Goal: Information Seeking & Learning: Learn about a topic

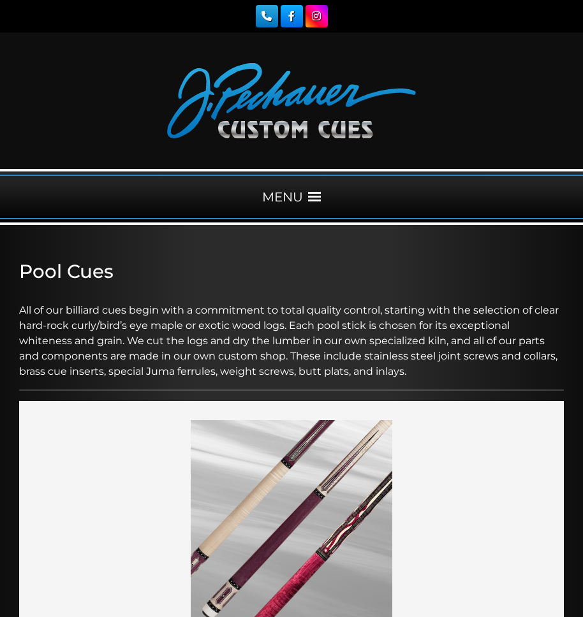
scroll to position [1011, 0]
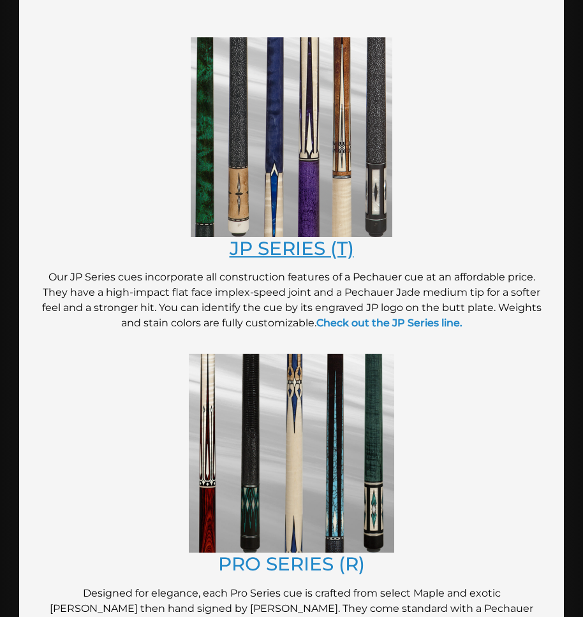
click at [275, 241] on link "JP SERIES (T)" at bounding box center [292, 248] width 124 height 22
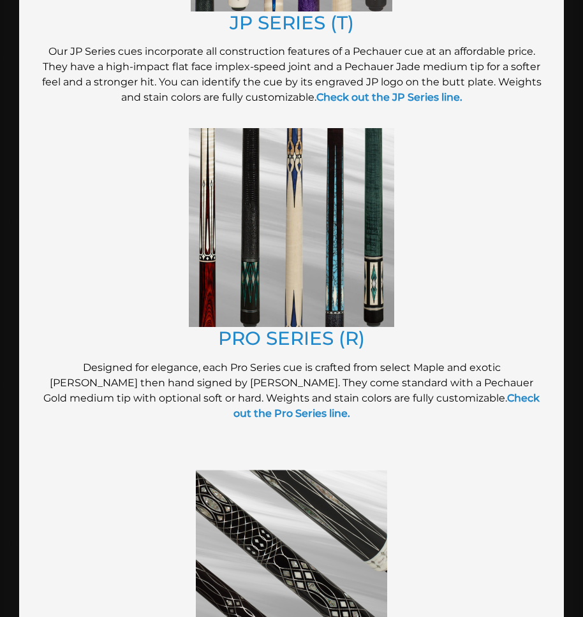
scroll to position [1288, 0]
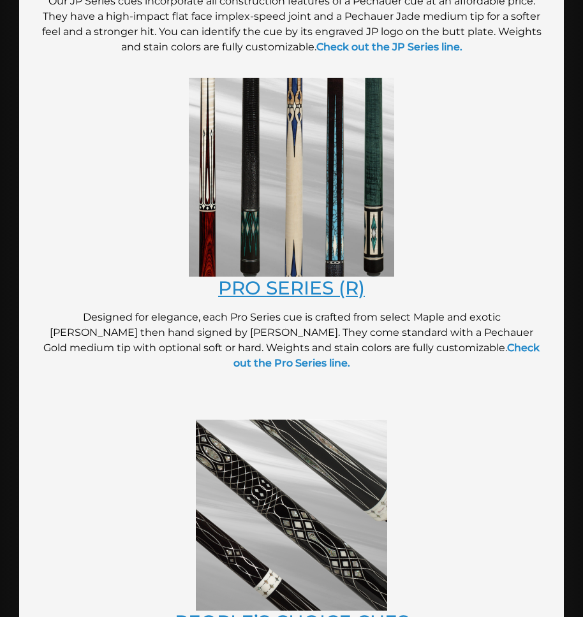
click at [290, 284] on link "PRO SERIES (R)" at bounding box center [291, 288] width 147 height 22
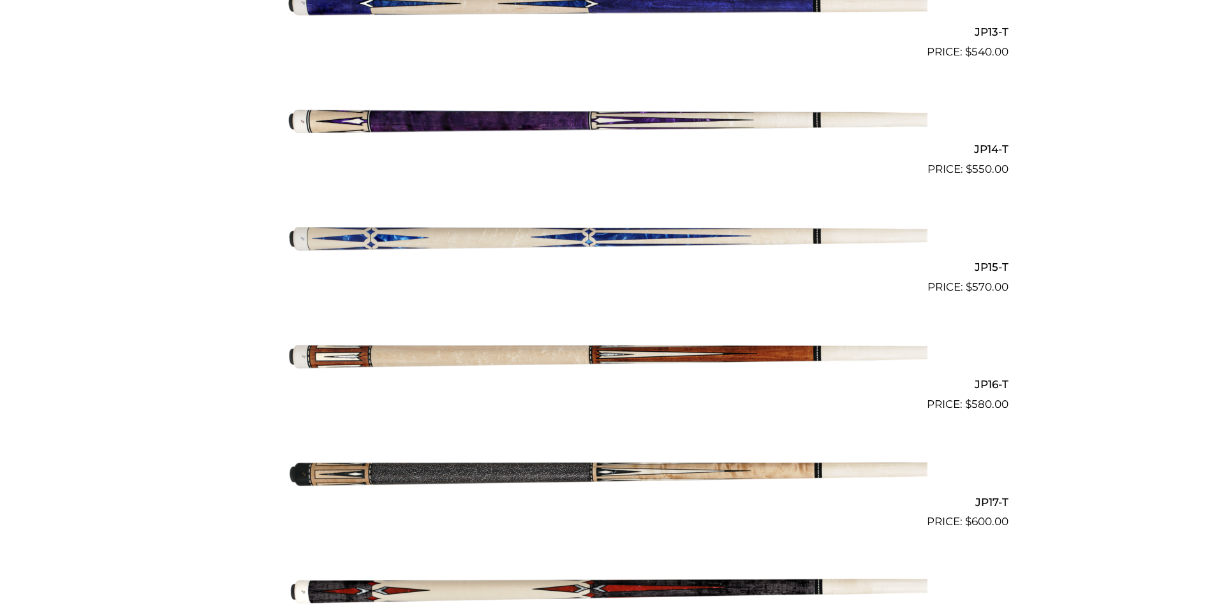
scroll to position [1952, 0]
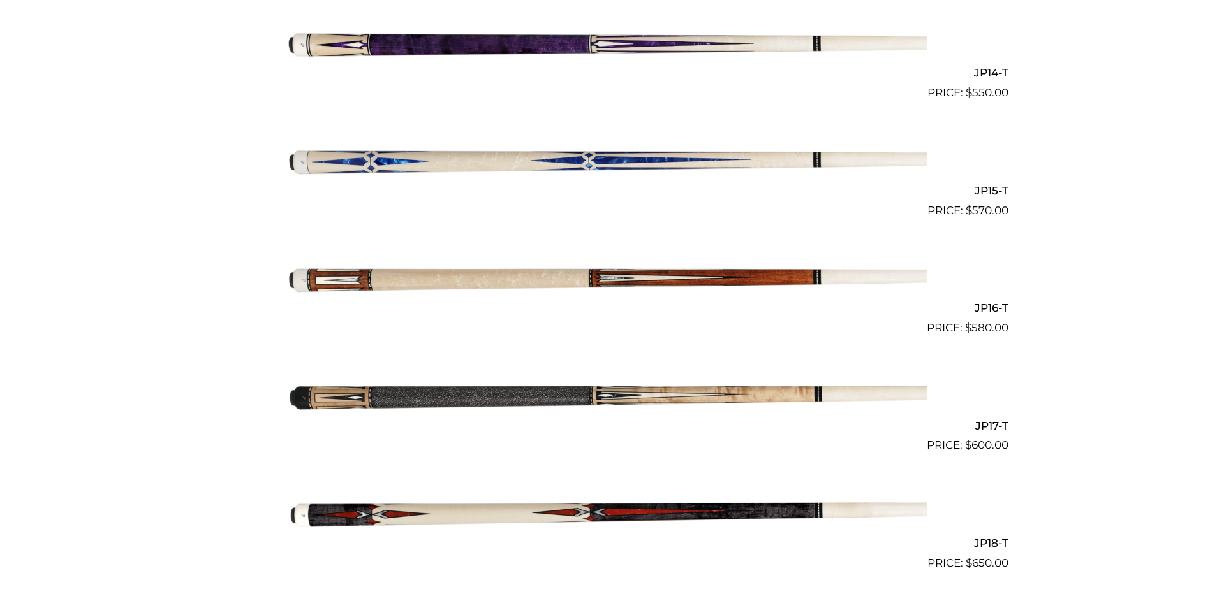
click at [582, 397] on img at bounding box center [605, 395] width 644 height 107
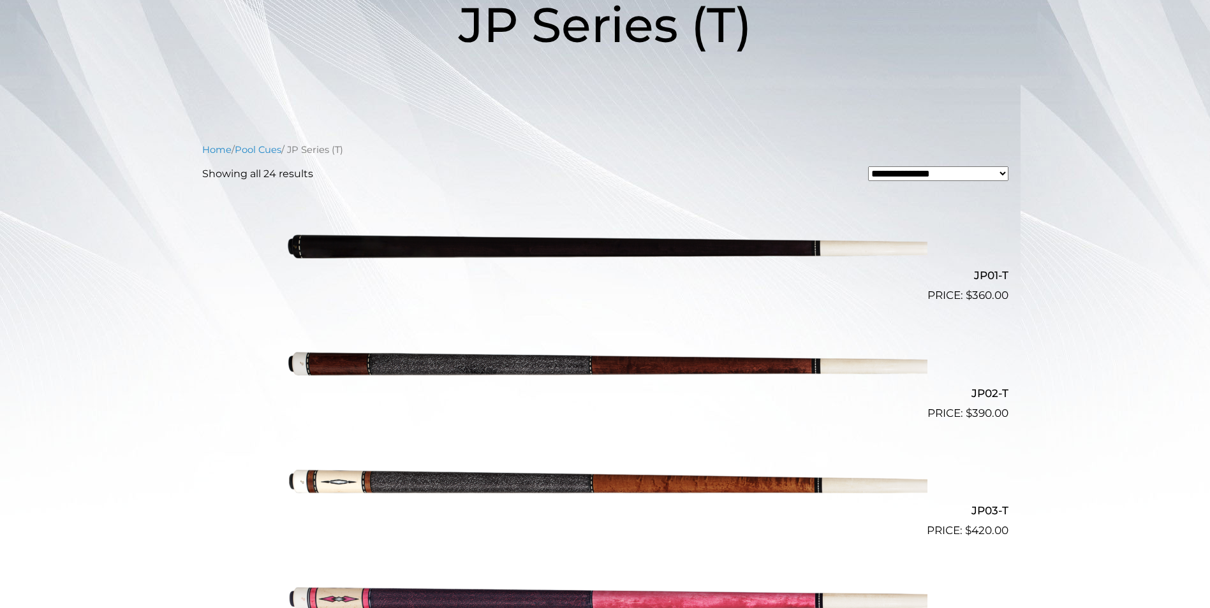
scroll to position [235, 0]
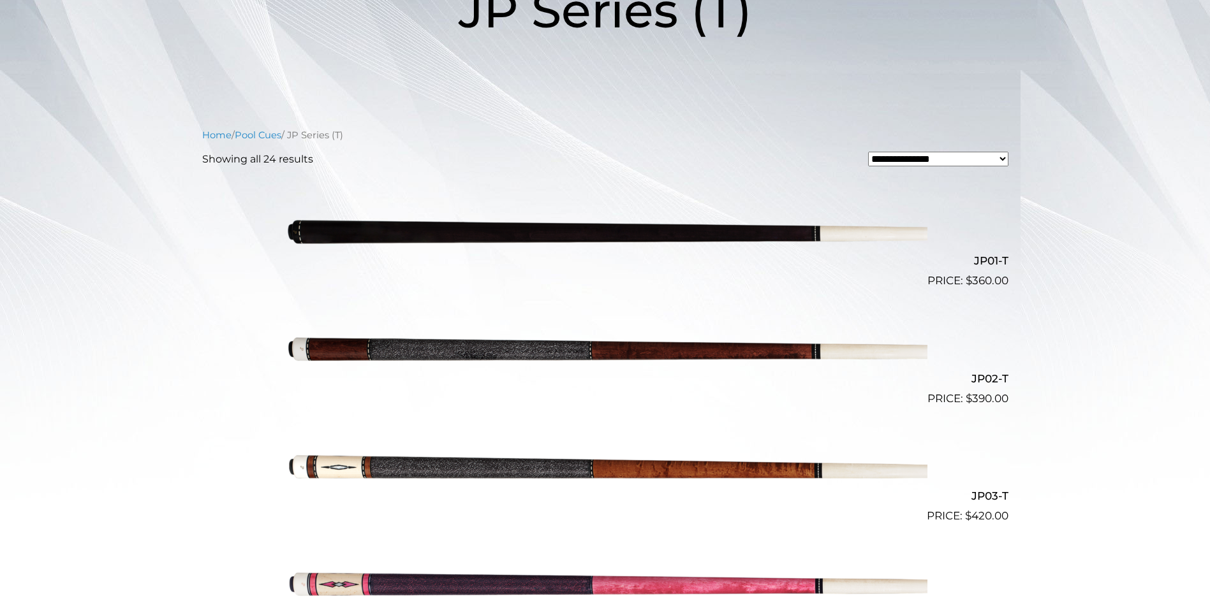
click at [612, 232] on img at bounding box center [605, 230] width 644 height 107
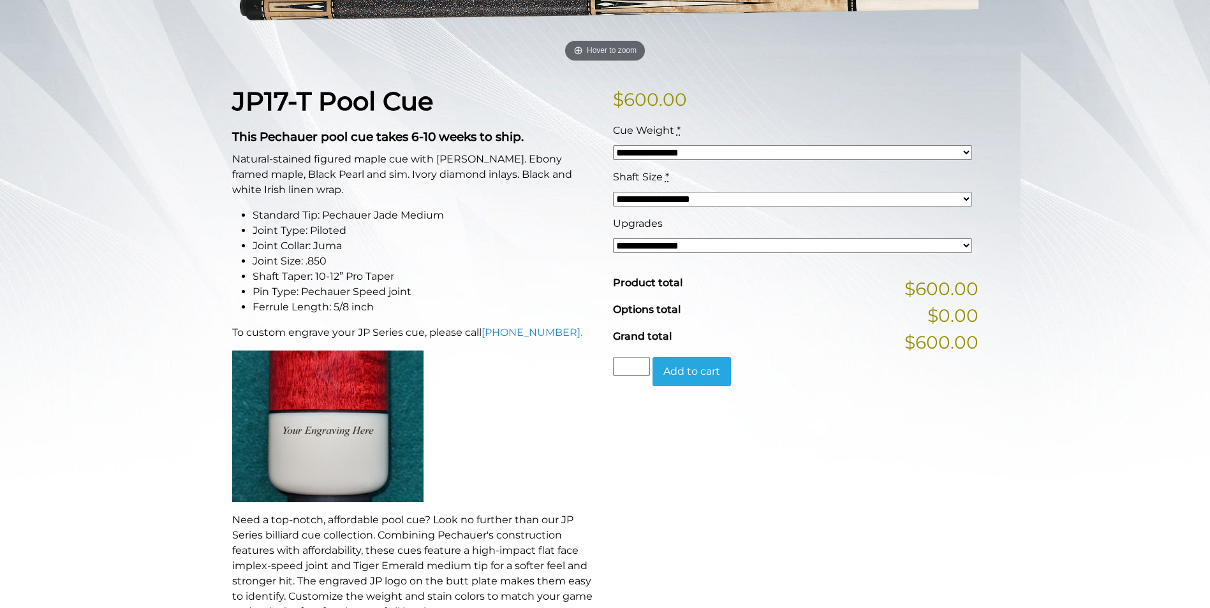
scroll to position [253, 0]
click at [967, 196] on select "**********" at bounding box center [792, 200] width 359 height 15
click at [965, 244] on select "**********" at bounding box center [792, 246] width 359 height 15
click at [1067, 203] on div "**********" at bounding box center [605, 460] width 1210 height 1082
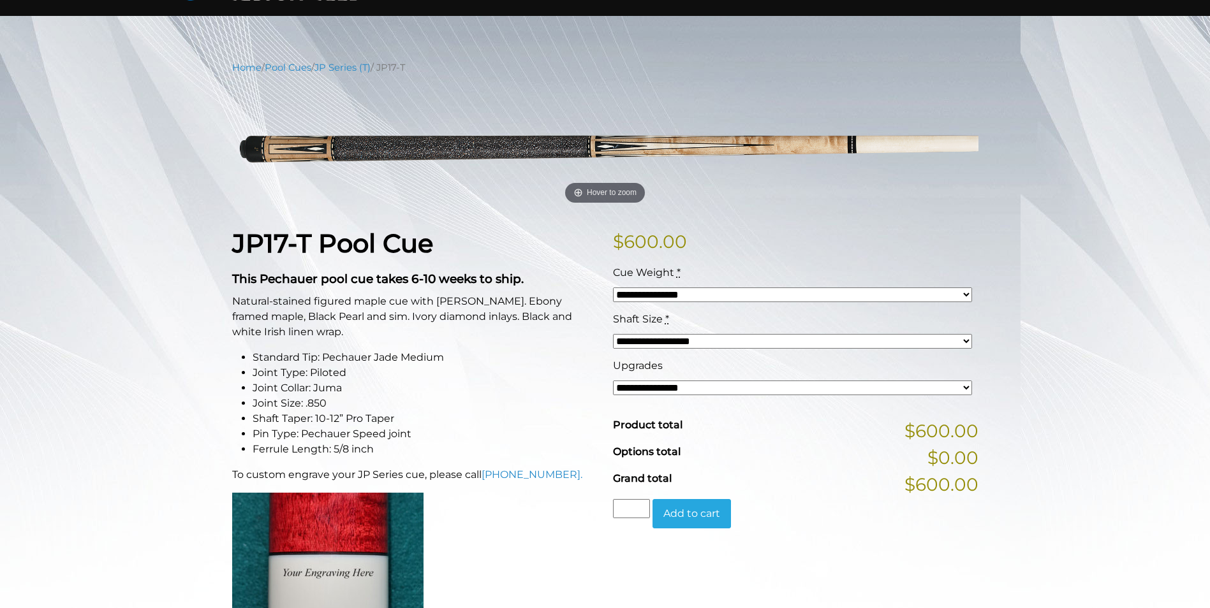
scroll to position [0, 0]
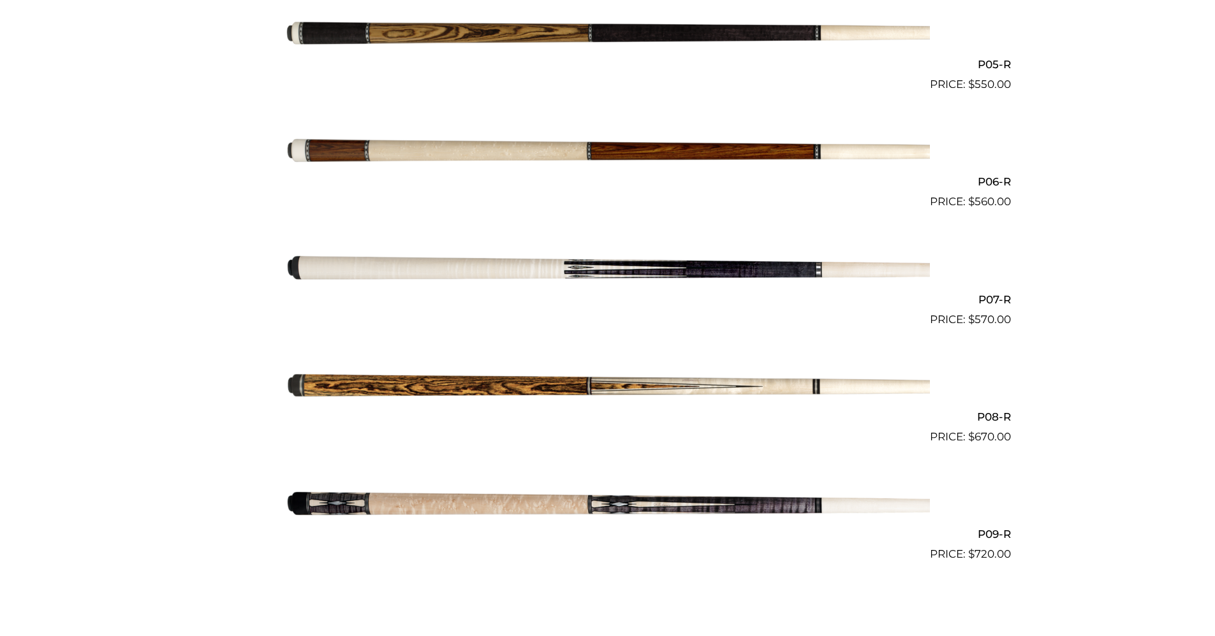
scroll to position [903, 0]
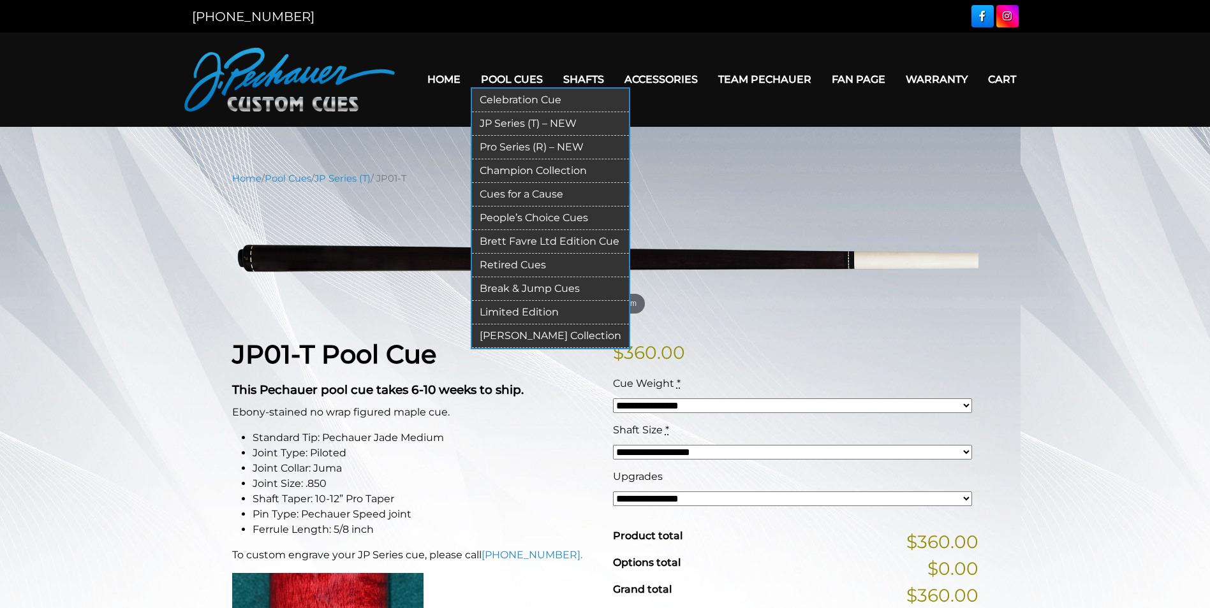
click at [497, 125] on link "JP Series (T) – NEW" at bounding box center [550, 124] width 157 height 24
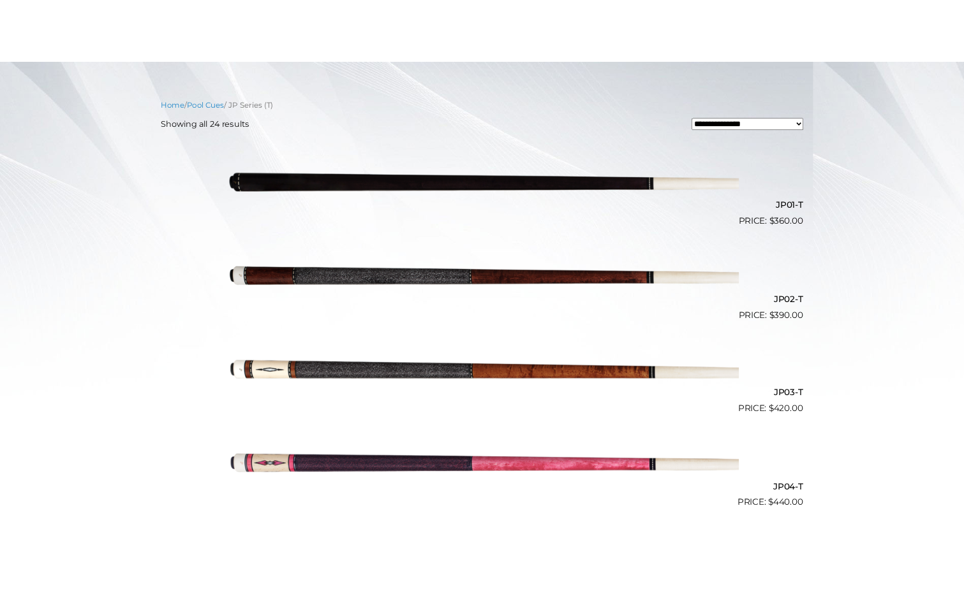
scroll to position [323, 0]
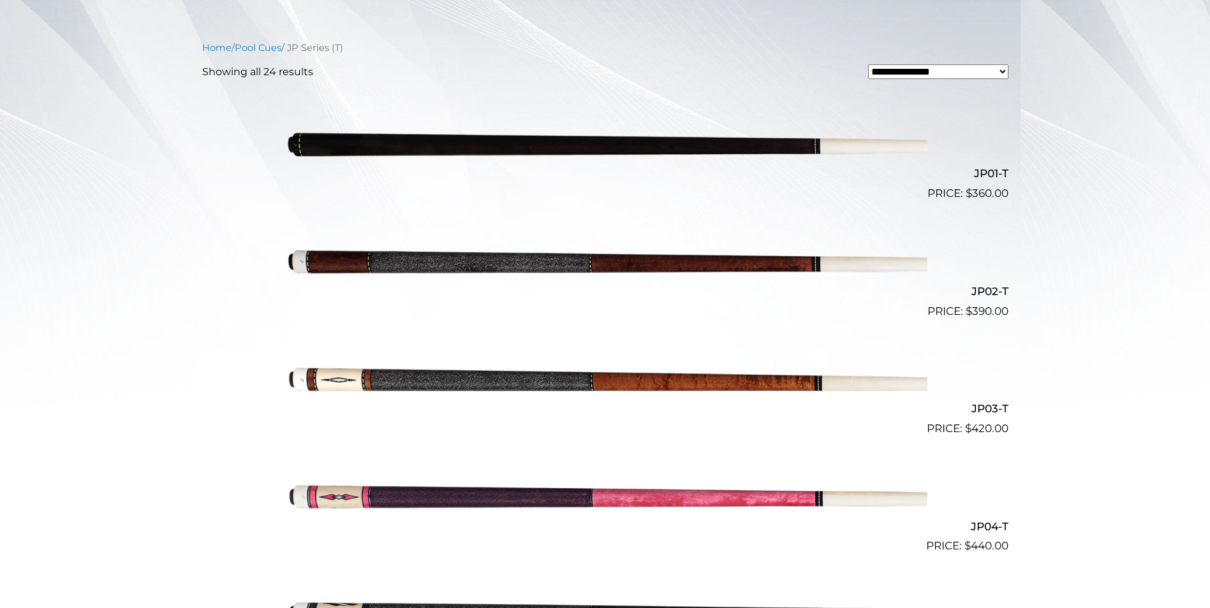
click at [591, 261] on img at bounding box center [605, 260] width 644 height 107
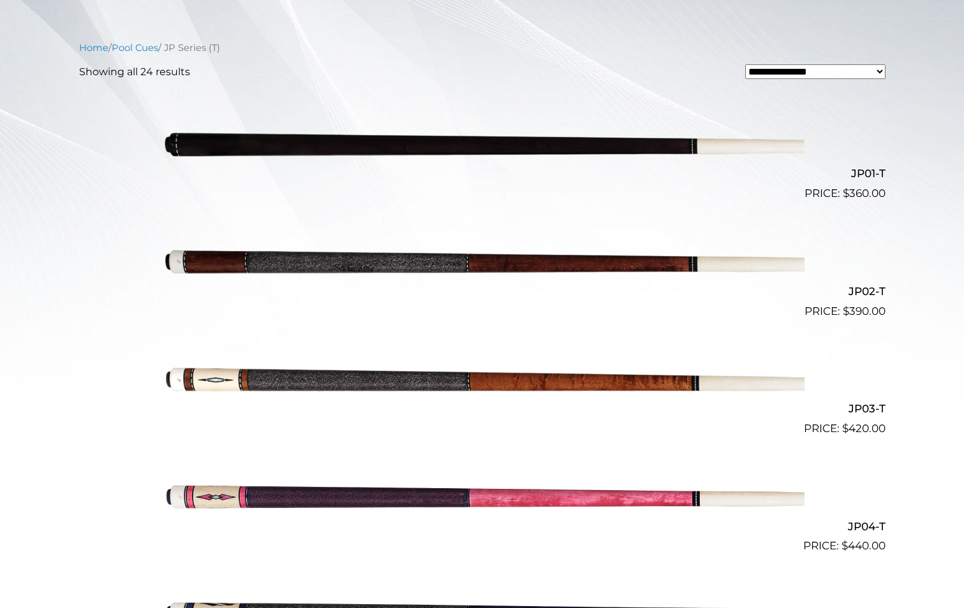
click at [439, 261] on img at bounding box center [482, 260] width 644 height 107
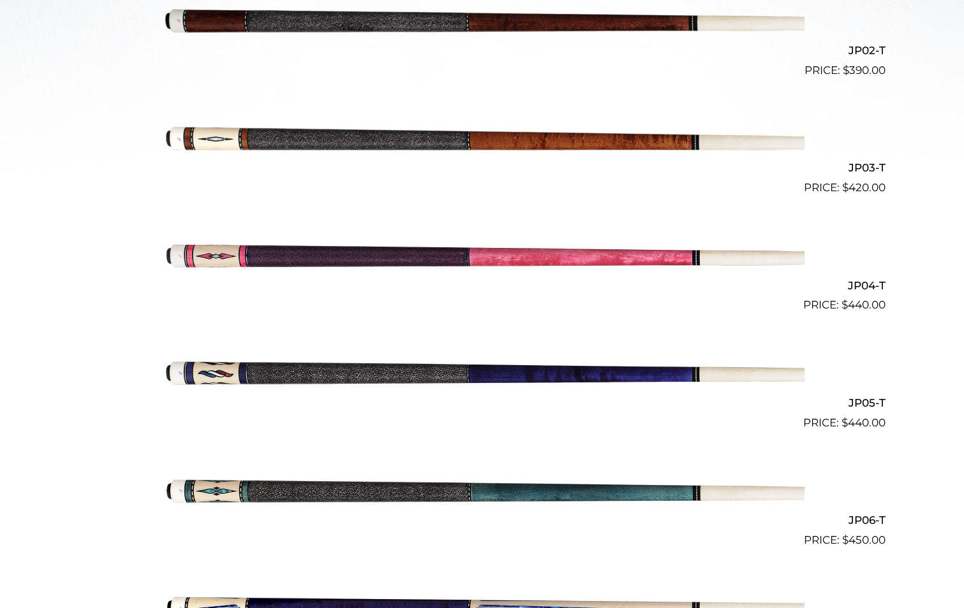
scroll to position [560, 0]
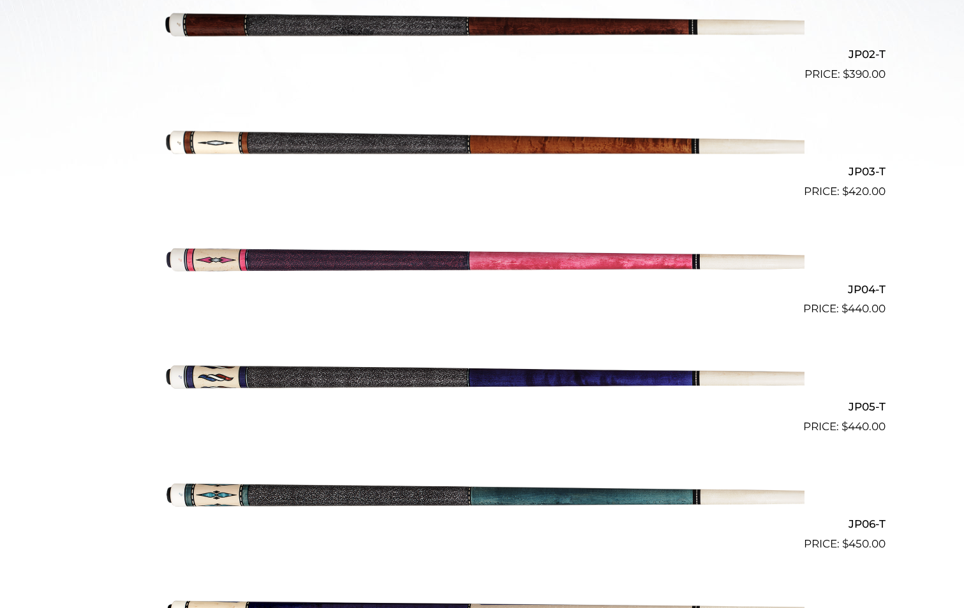
click at [507, 374] on img at bounding box center [482, 376] width 644 height 107
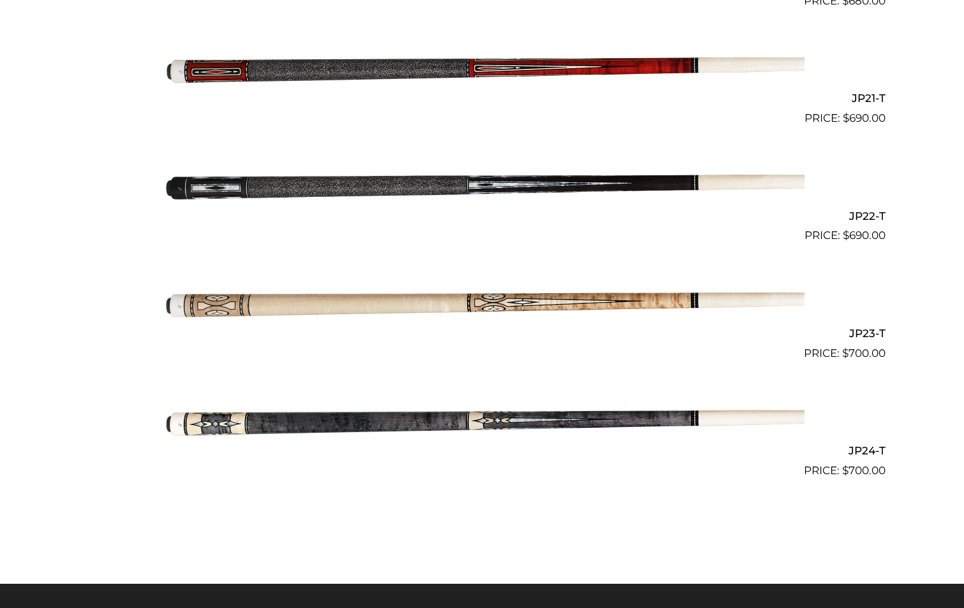
scroll to position [2749, 0]
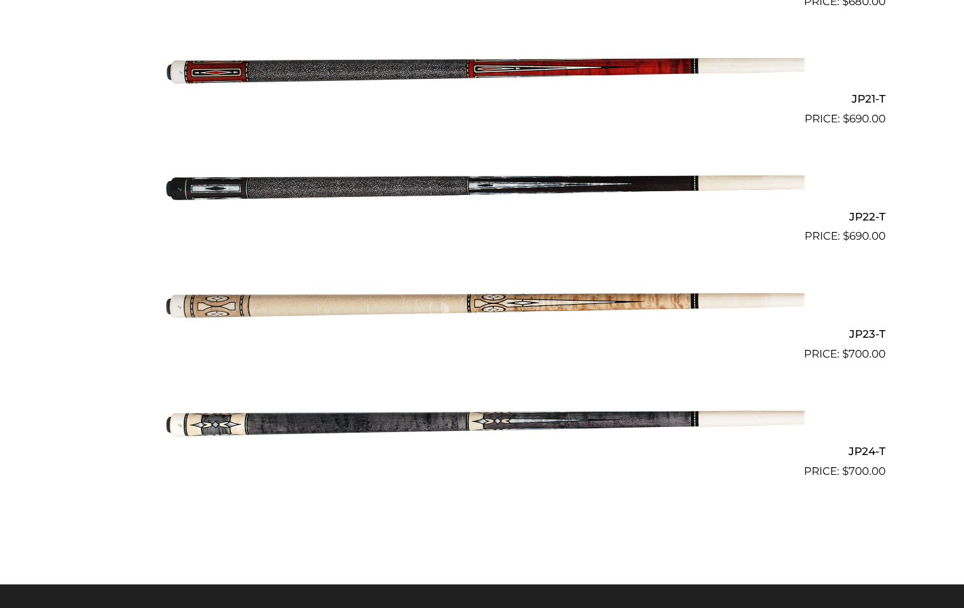
drag, startPoint x: 428, startPoint y: 415, endPoint x: 654, endPoint y: 469, distance: 232.8
click at [654, 469] on img at bounding box center [482, 421] width 644 height 107
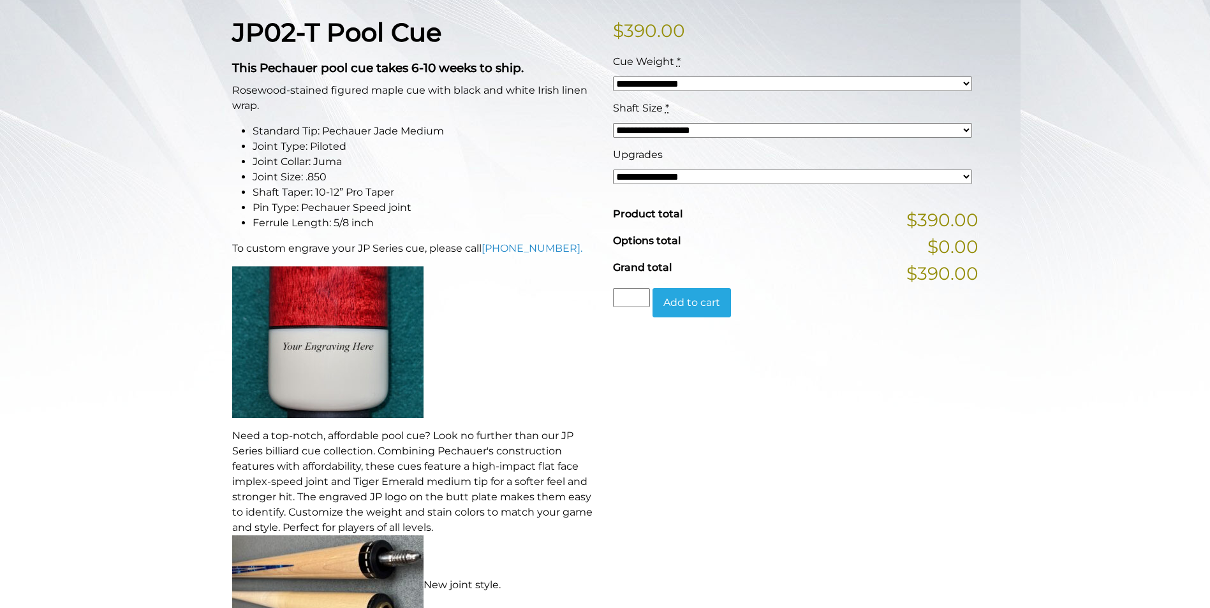
scroll to position [126, 0]
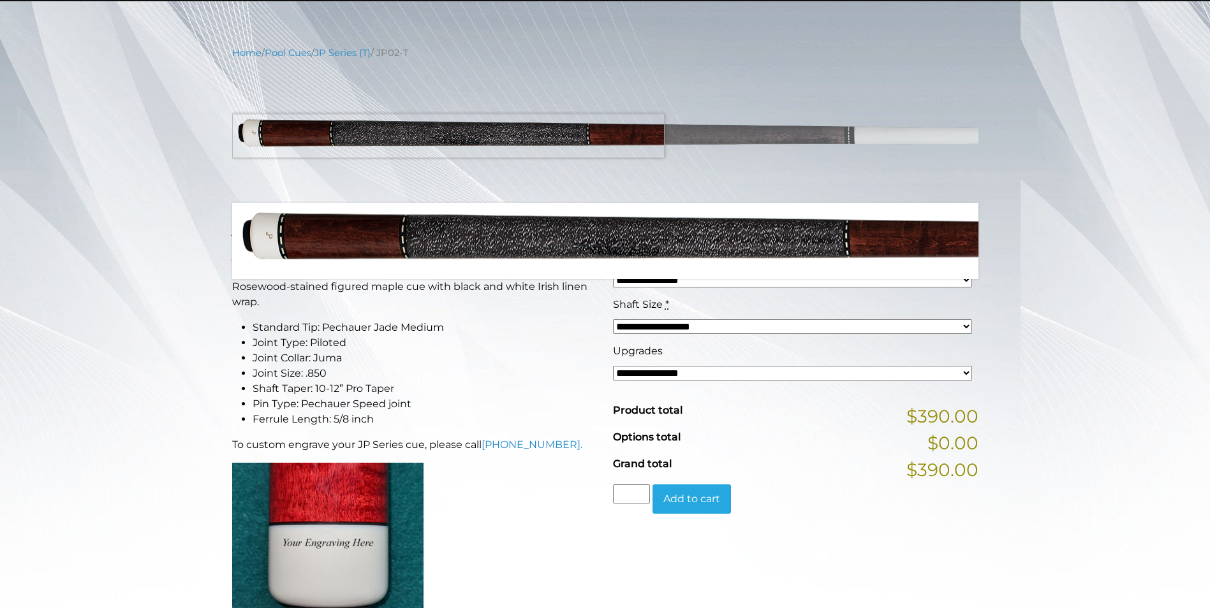
click at [362, 136] on img at bounding box center [605, 132] width 746 height 124
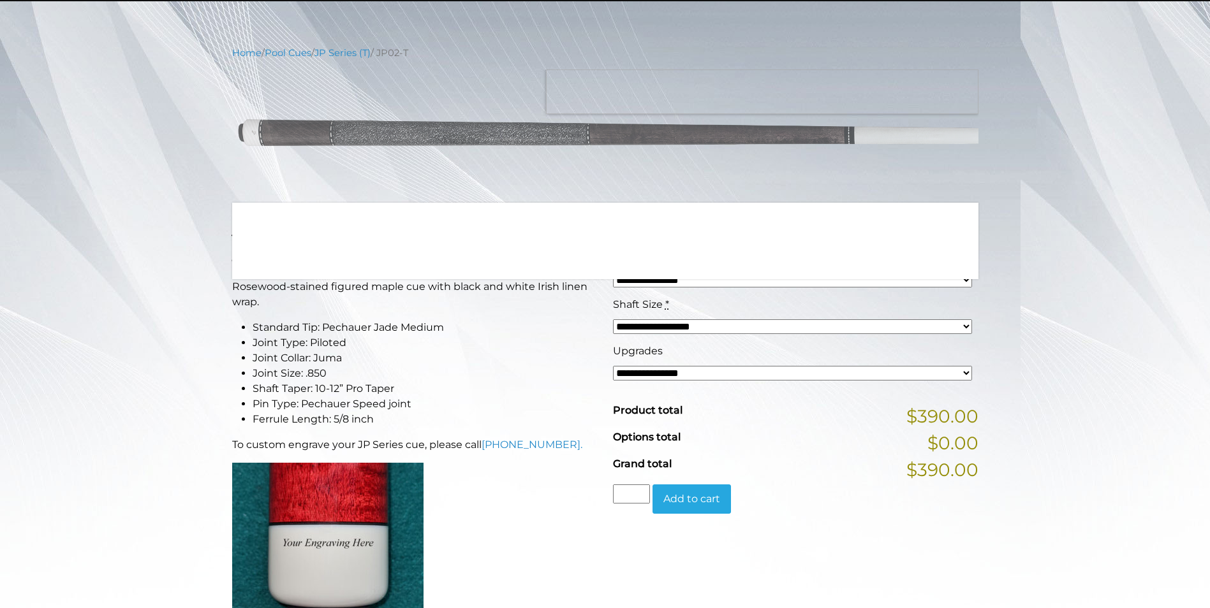
click at [842, 72] on img at bounding box center [605, 132] width 746 height 124
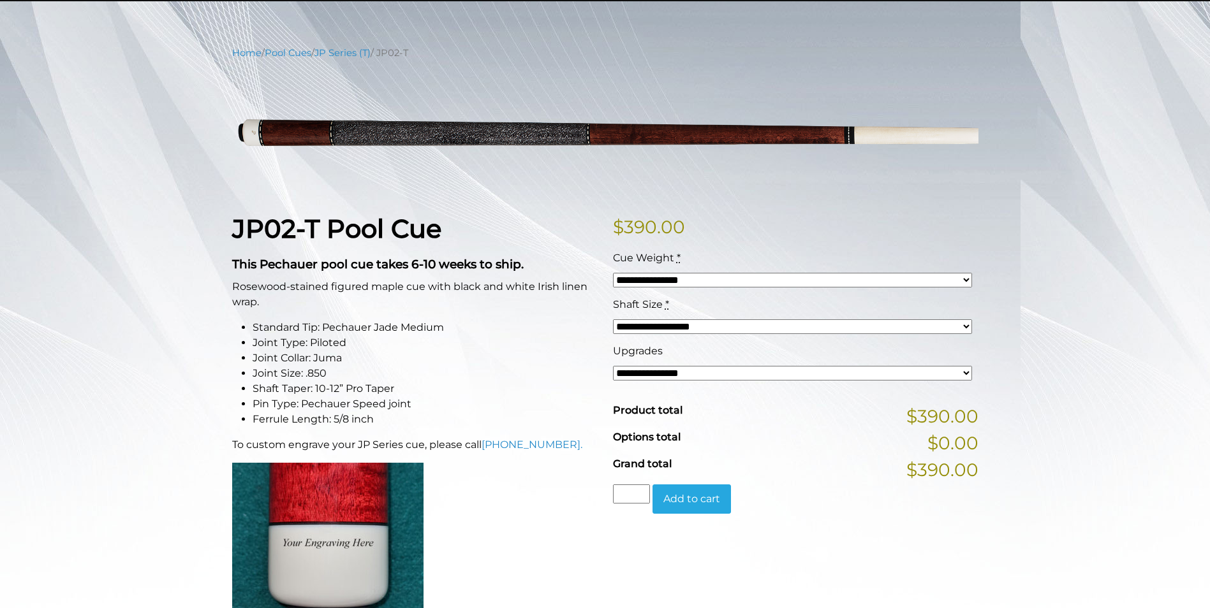
click at [1035, 151] on div "**********" at bounding box center [605, 574] width 1210 height 1057
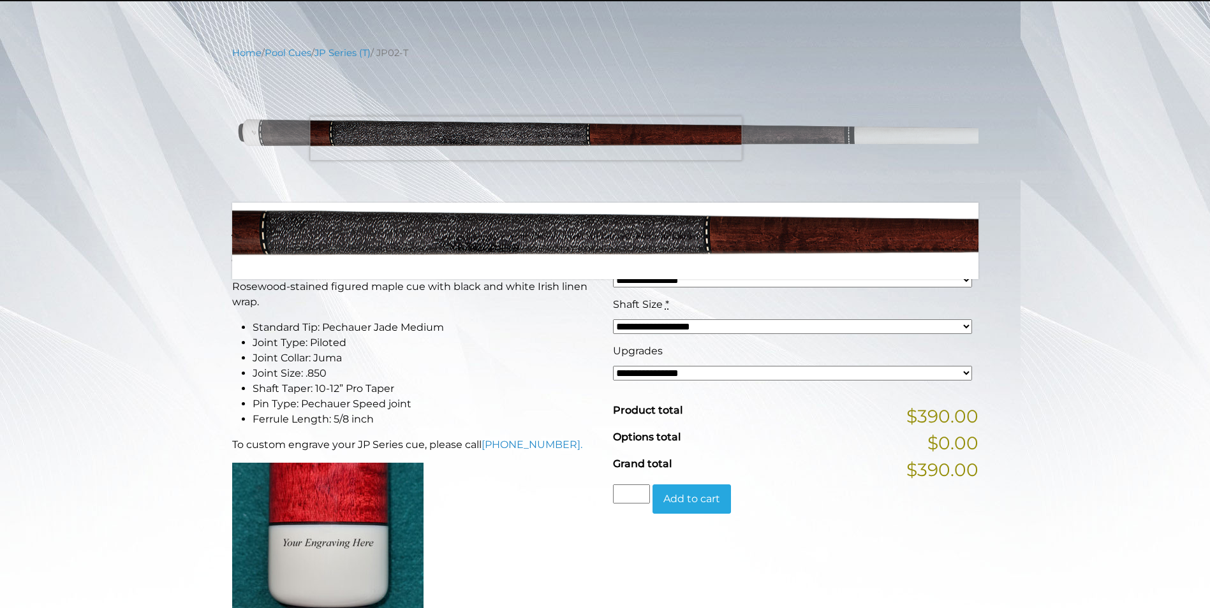
click at [525, 138] on img at bounding box center [605, 132] width 746 height 124
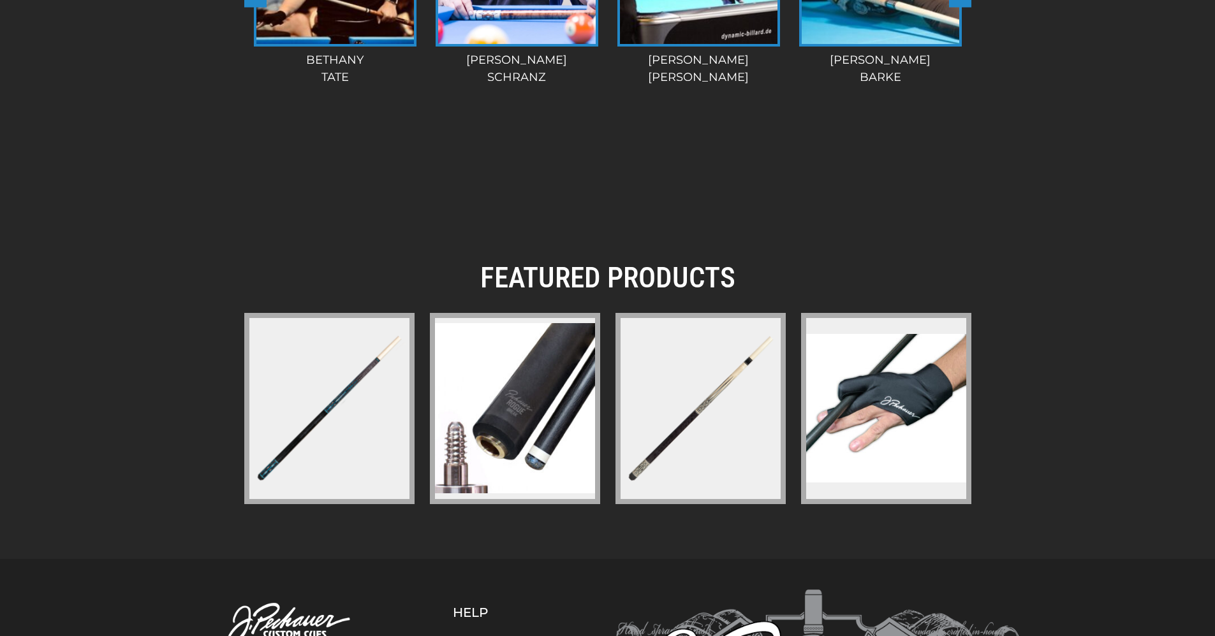
scroll to position [1820, 0]
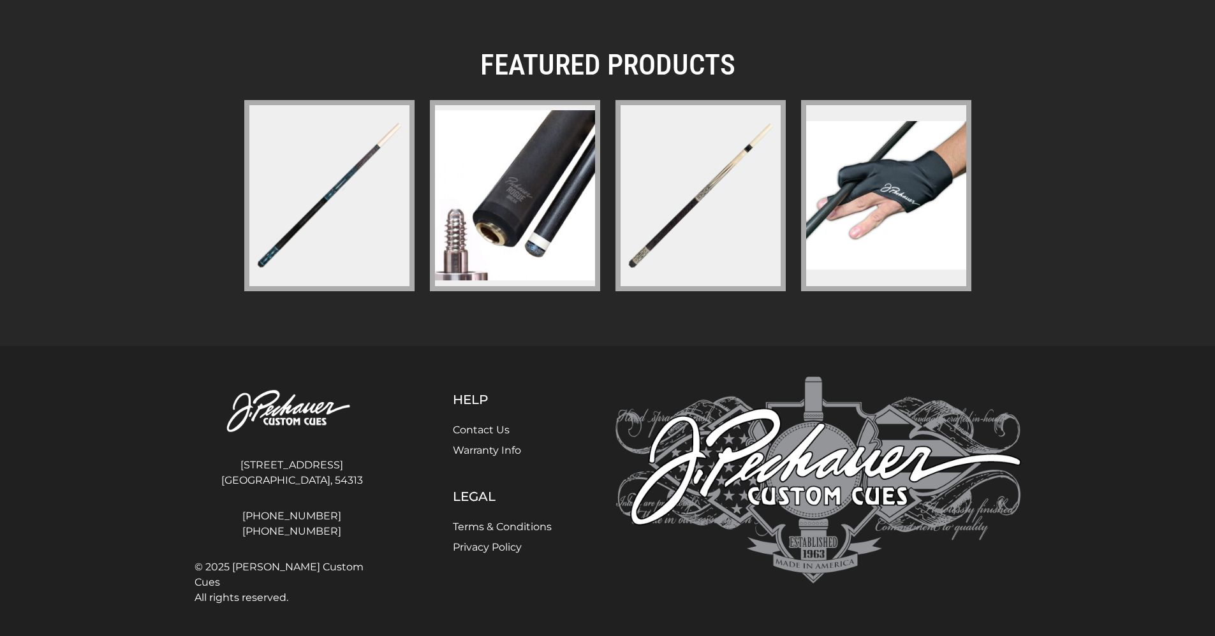
click at [481, 450] on link "Warranty Info" at bounding box center [487, 450] width 68 height 12
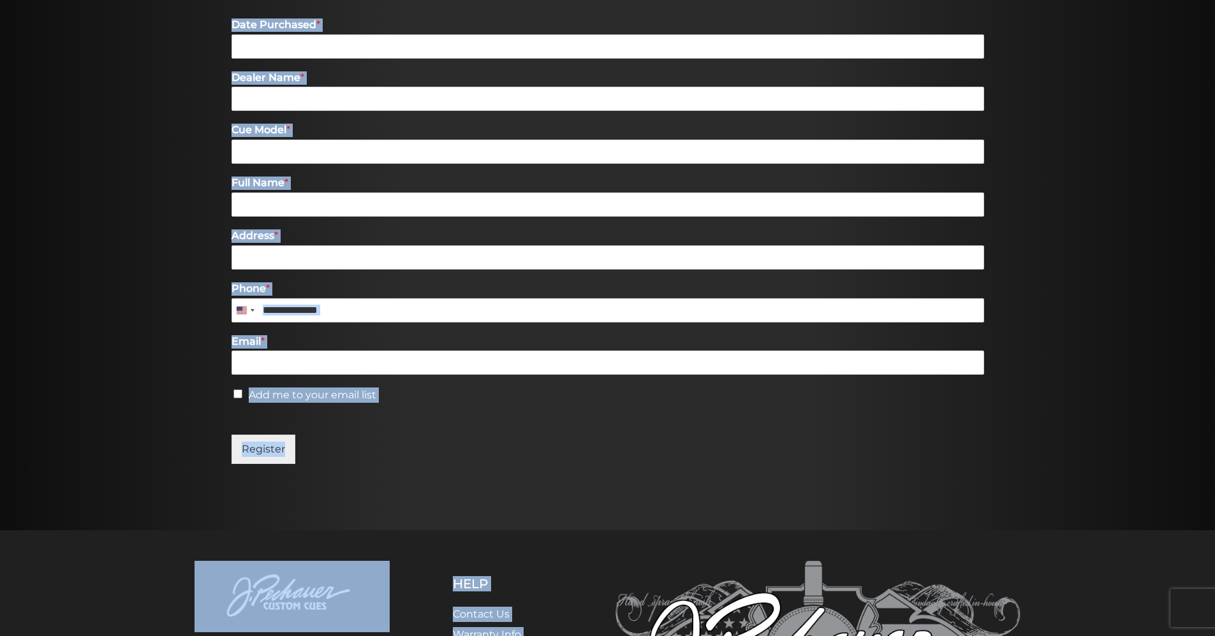
scroll to position [530, 0]
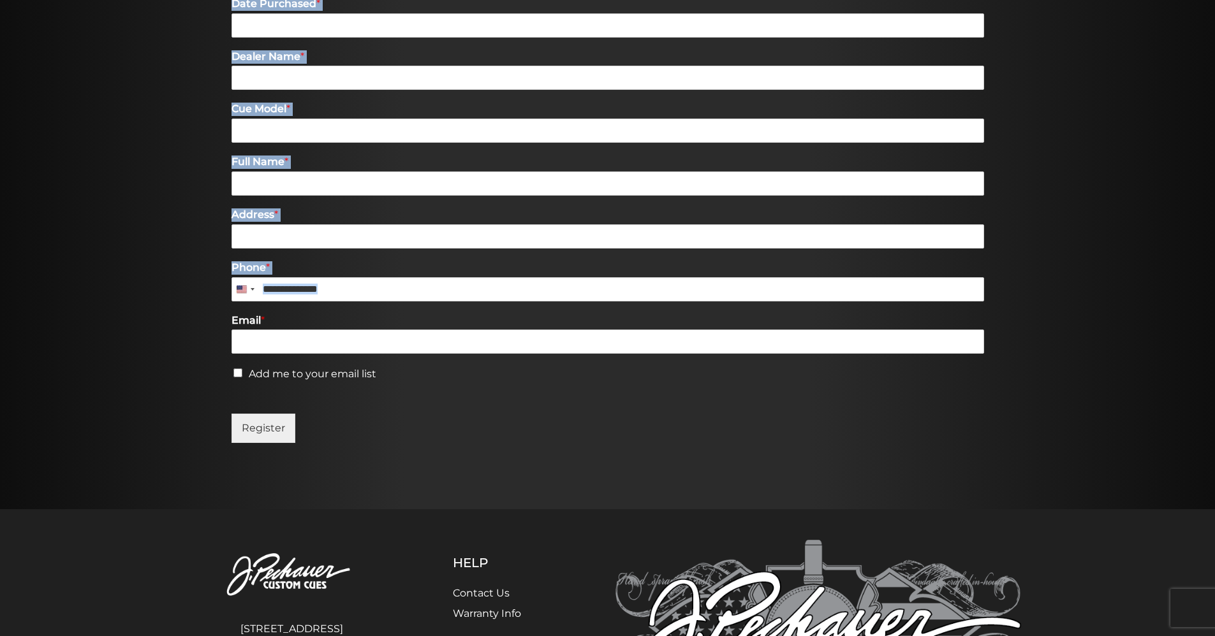
drag, startPoint x: 216, startPoint y: 176, endPoint x: 253, endPoint y: 356, distance: 183.7
click at [253, 356] on section "Warranty & Registration Pechauer pool cues purchased after January 1st, 2006 fr…" at bounding box center [607, 53] width 1215 height 913
copy section "Warranty & Registration Pechauer pool cues purchased after January 1st, 2006 fr…"
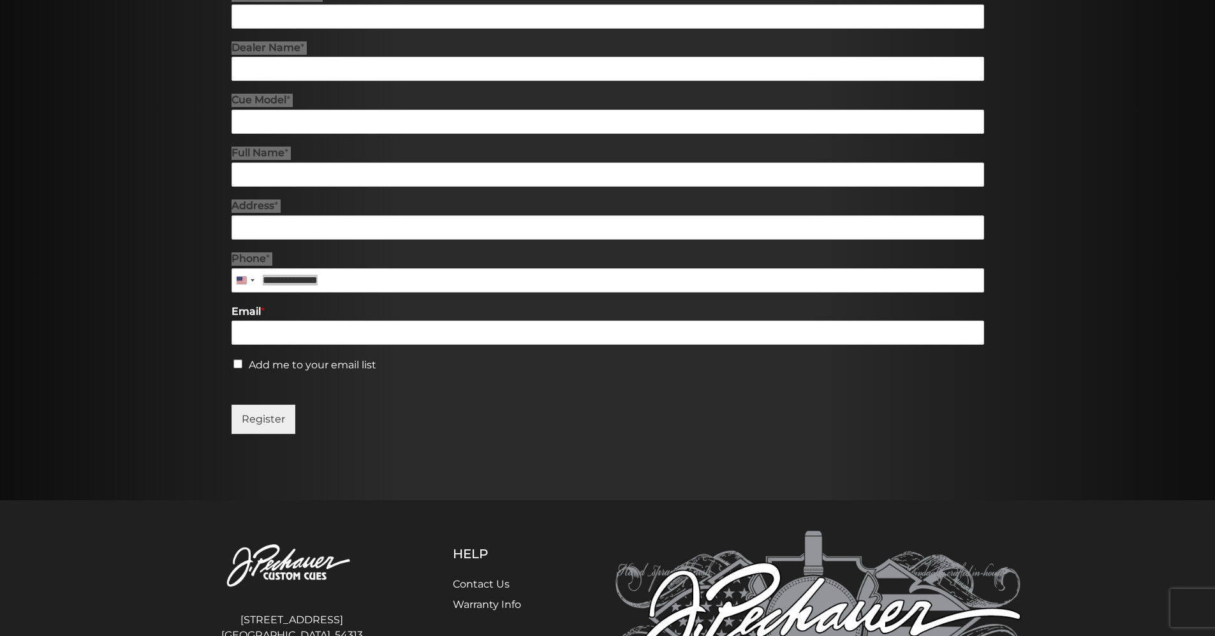
scroll to position [694, 0]
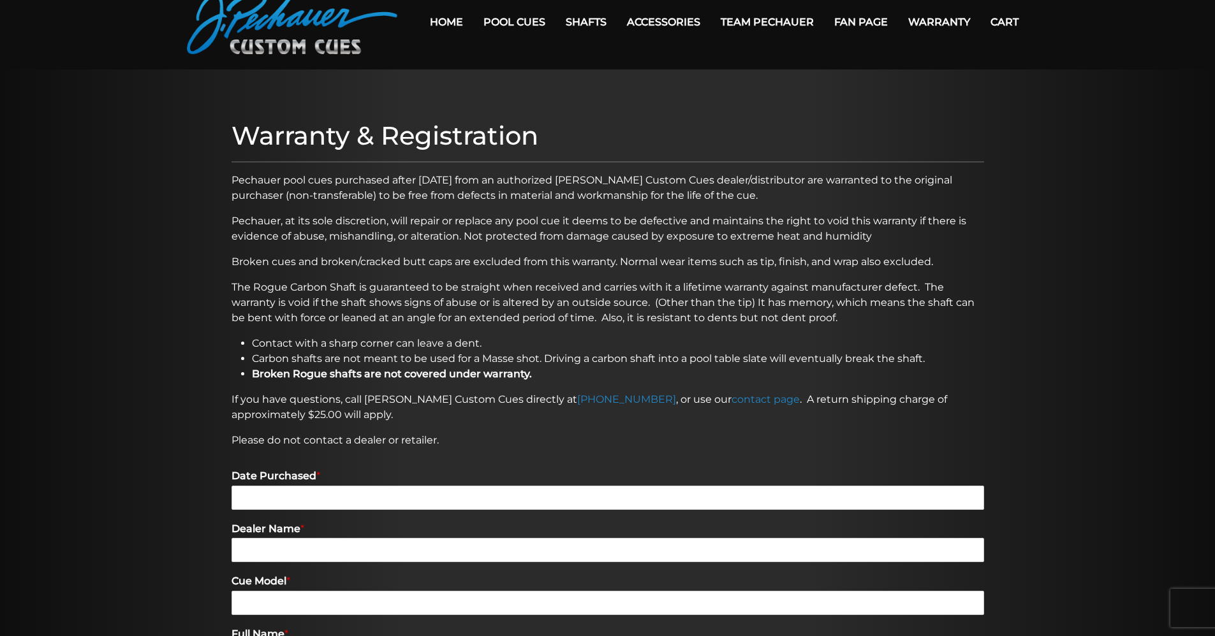
scroll to position [0, 0]
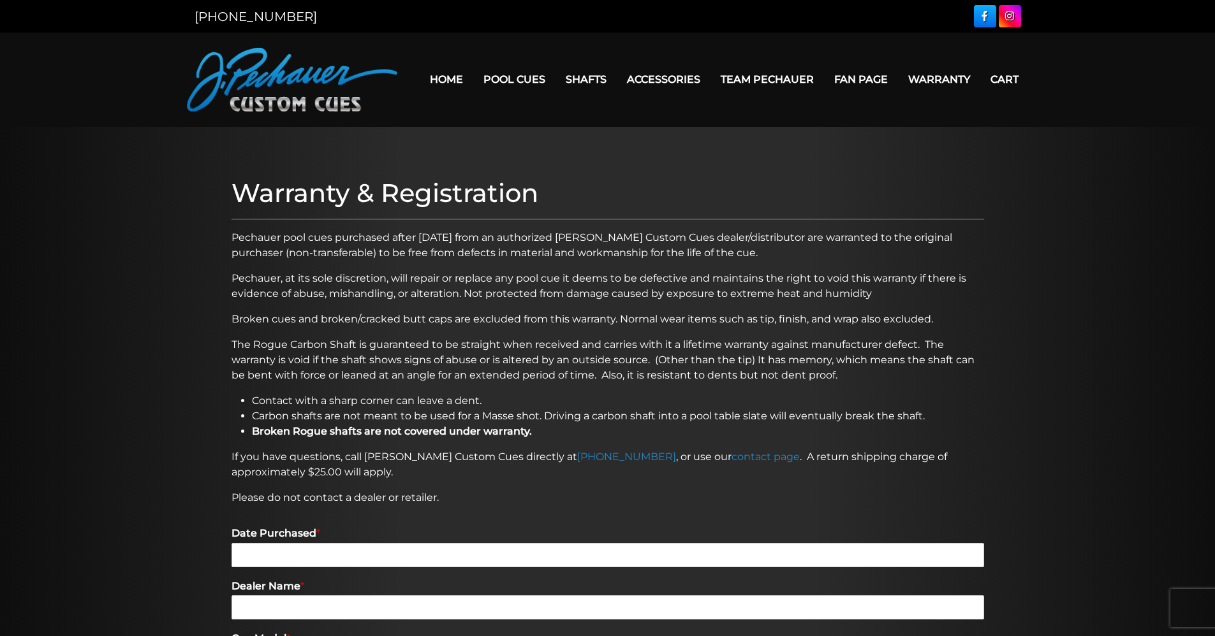
click at [456, 75] on link "Home" at bounding box center [447, 79] width 54 height 33
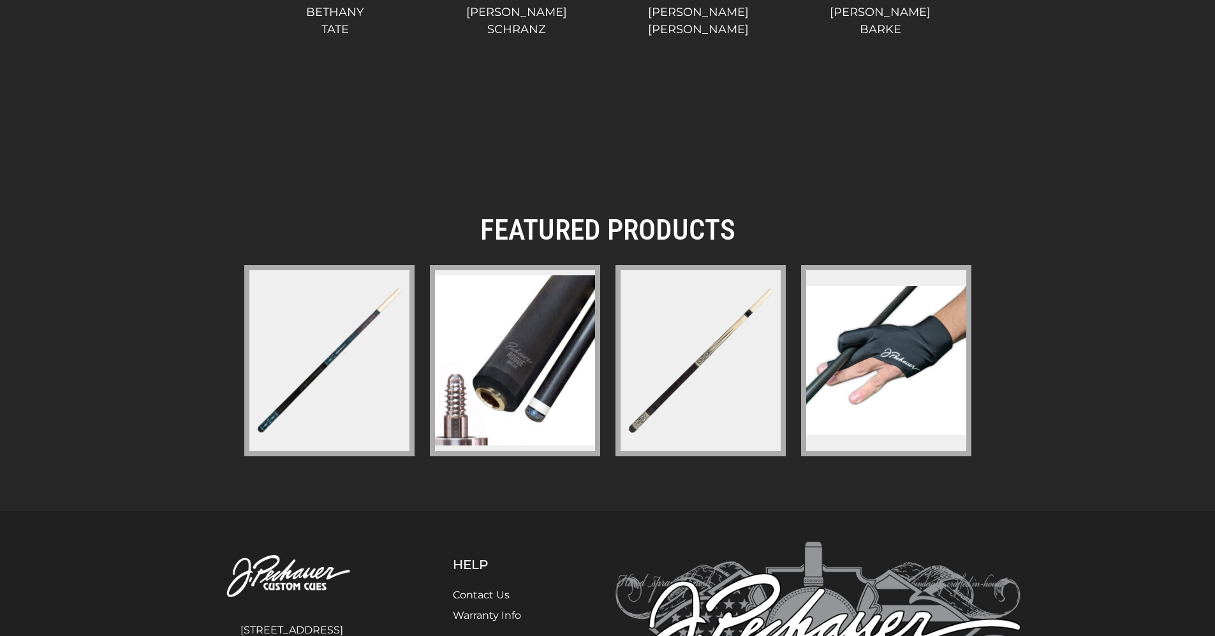
scroll to position [1820, 0]
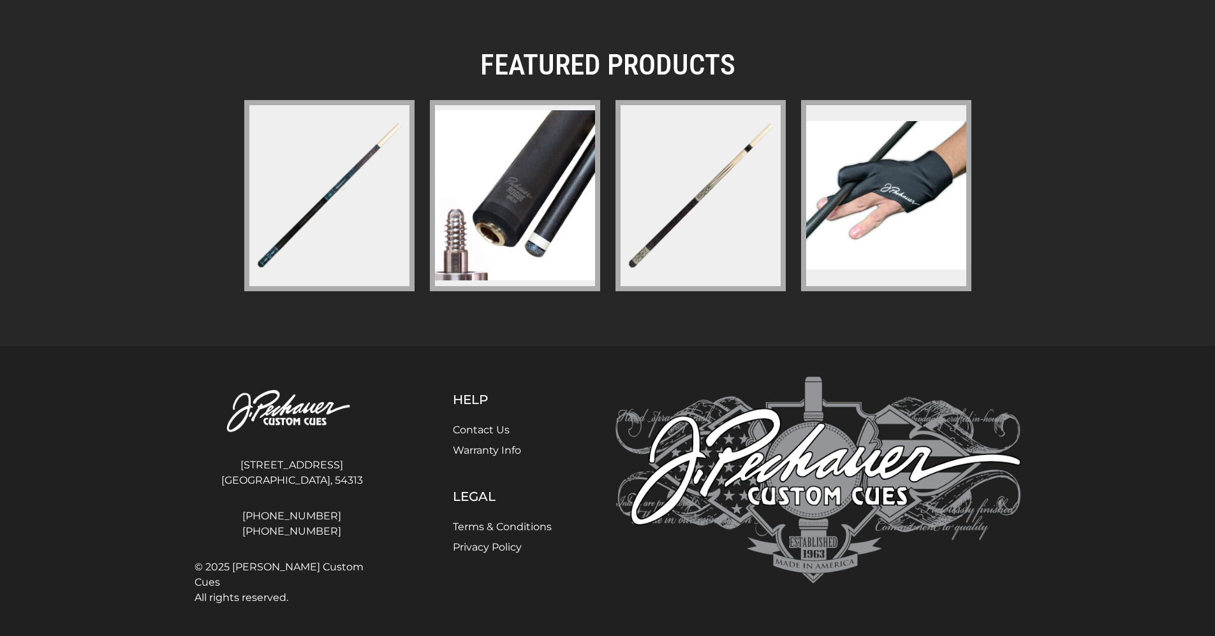
click at [490, 446] on link "Warranty Info" at bounding box center [487, 450] width 68 height 12
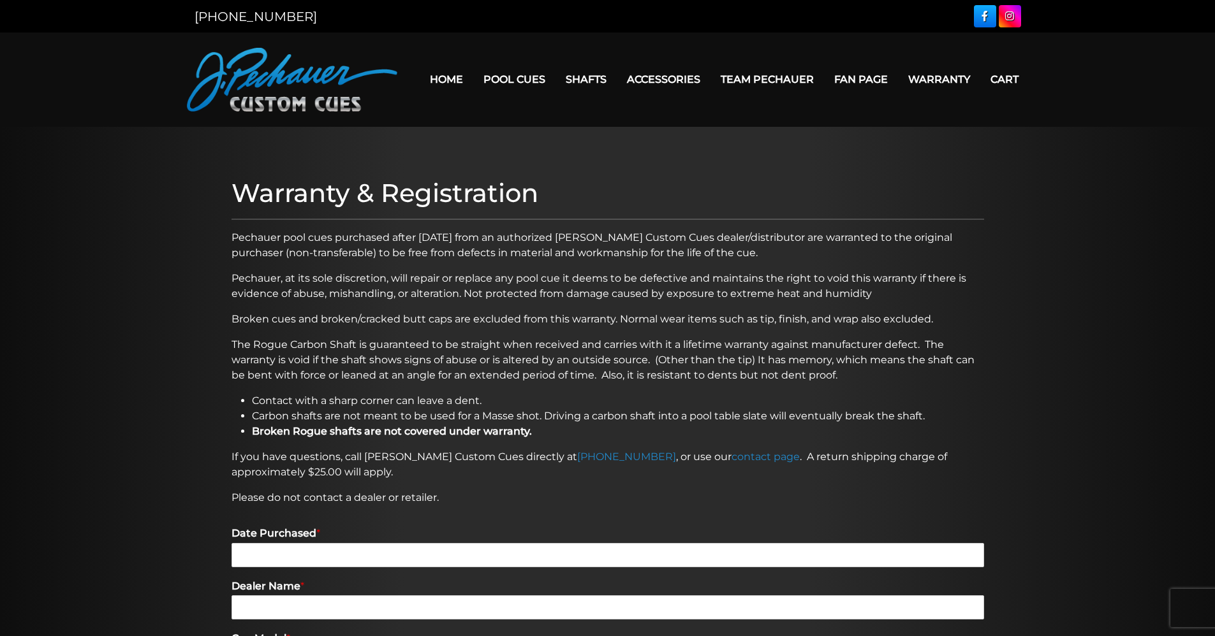
click at [454, 77] on link "Home" at bounding box center [447, 79] width 54 height 33
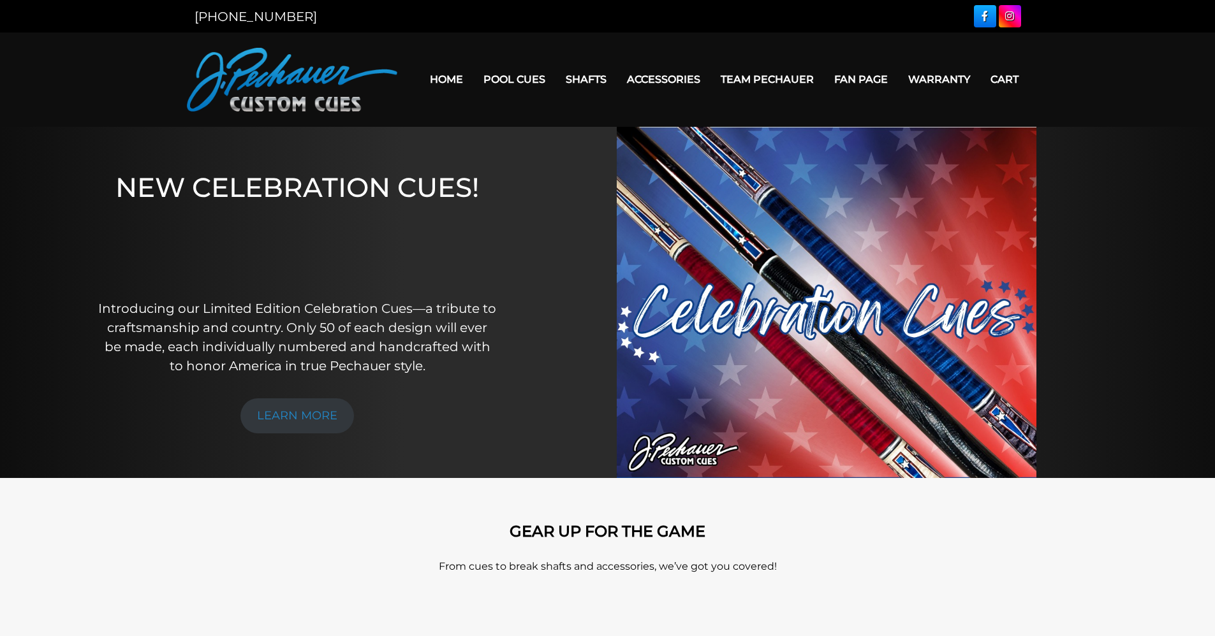
click at [441, 74] on link "Home" at bounding box center [447, 79] width 54 height 33
drag, startPoint x: 1113, startPoint y: 3, endPoint x: 1145, endPoint y: 236, distance: 234.9
click at [1147, 238] on div "NEW CELEBRATION CUES! Introducing our Limited Edition Celebration Cues—a tribut…" at bounding box center [607, 303] width 1215 height 352
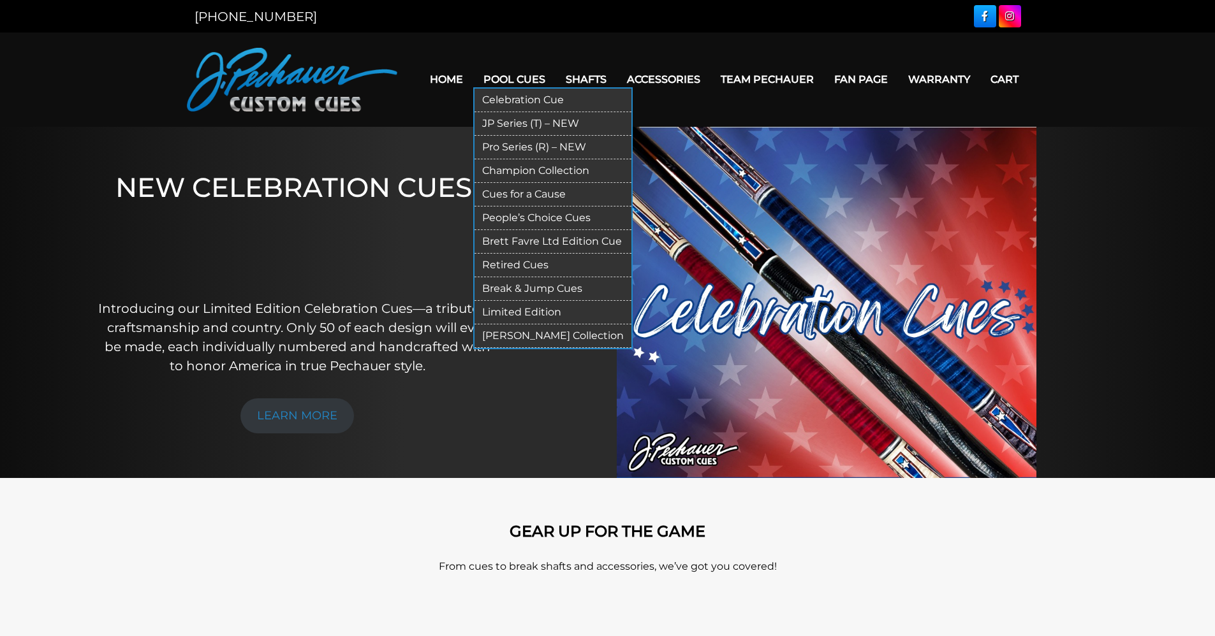
click at [506, 117] on link "JP Series (T) – NEW" at bounding box center [552, 124] width 157 height 24
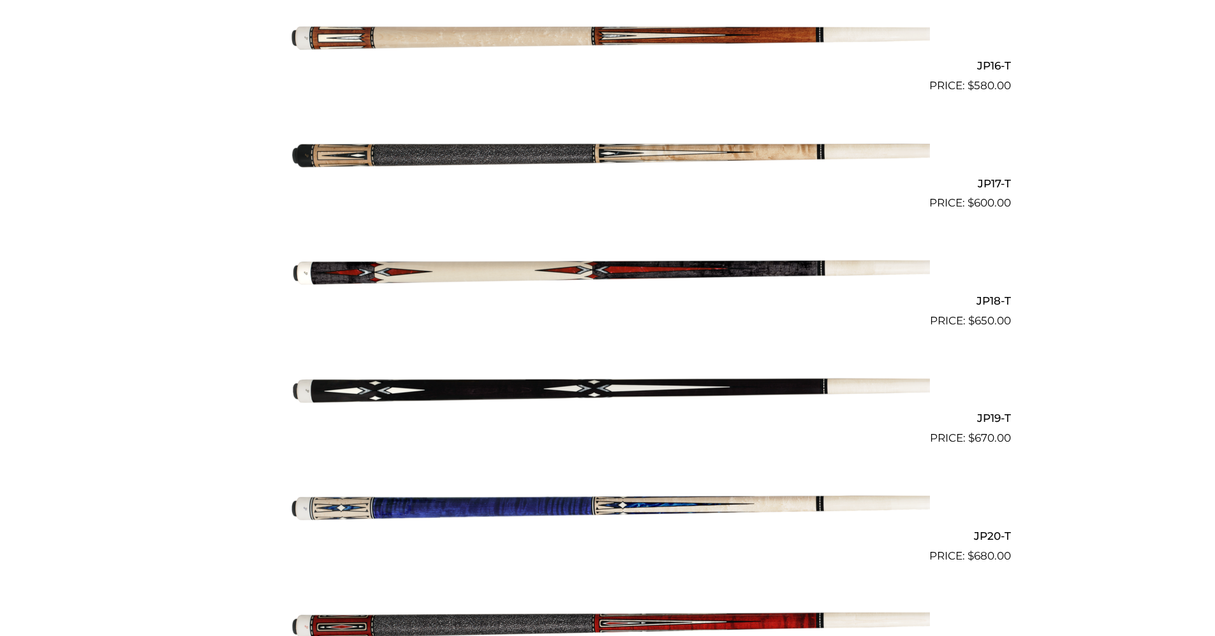
scroll to position [2311, 0]
